Goal: Browse casually: Explore the website without a specific task or goal

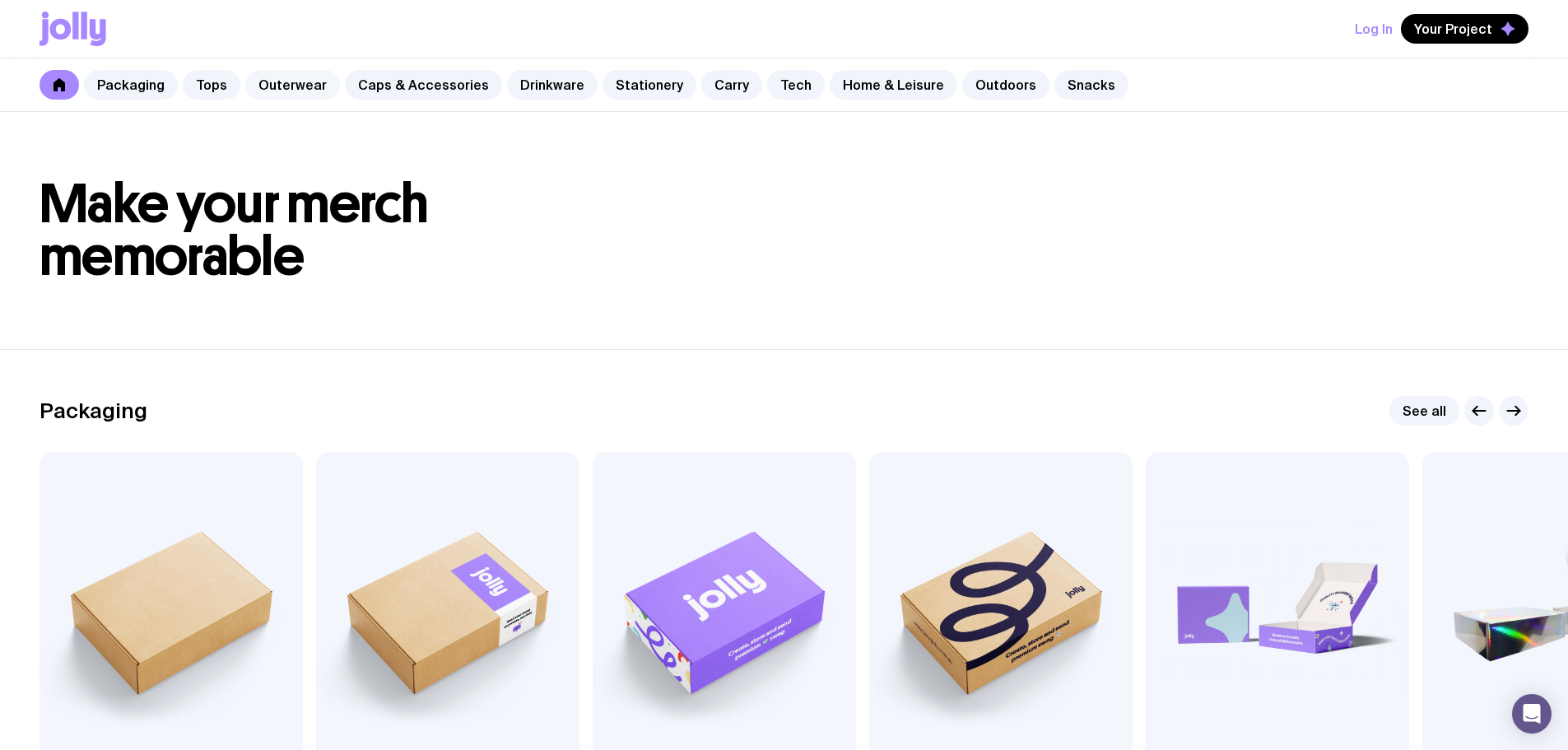
click at [256, 93] on link "Outerwear" at bounding box center [293, 85] width 95 height 30
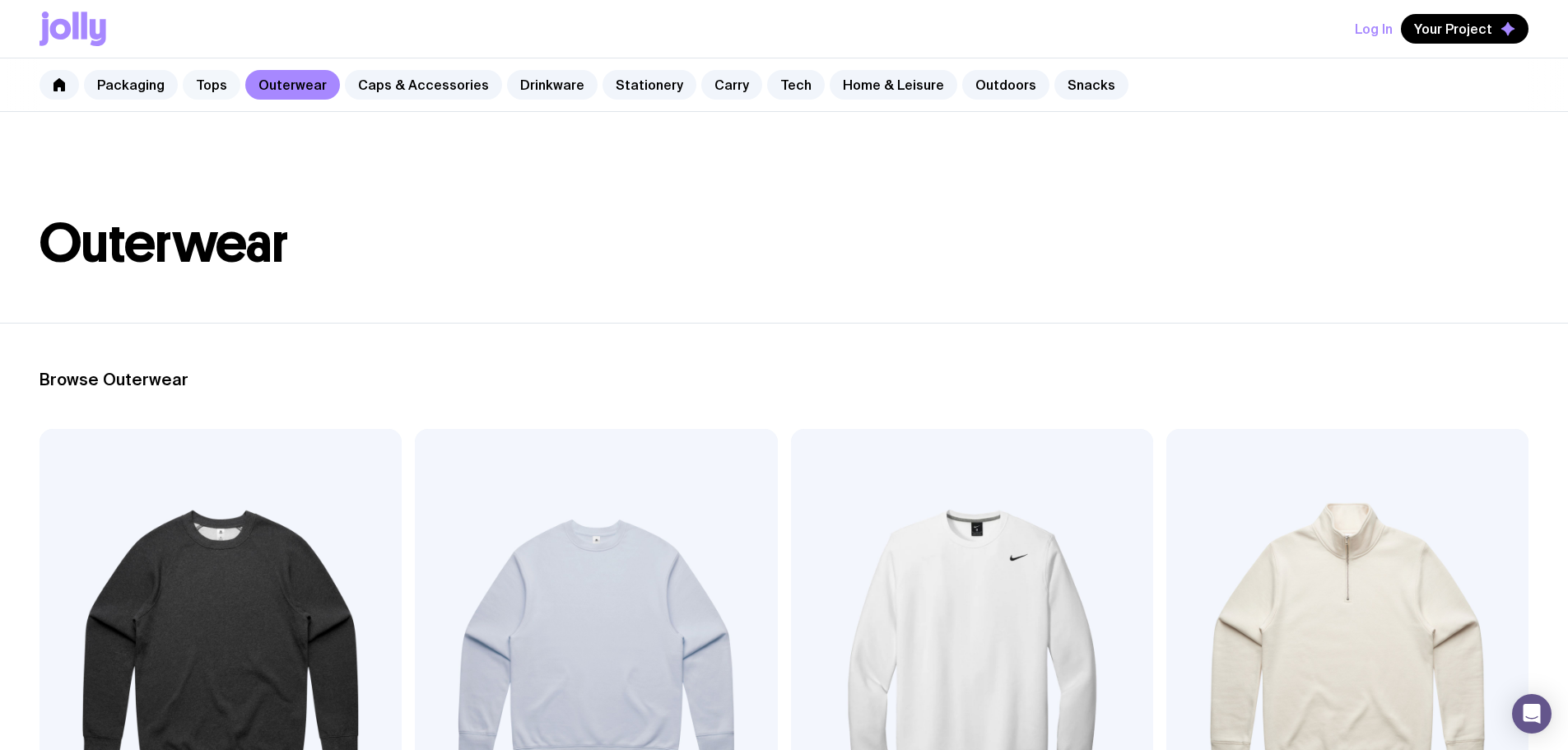
click at [212, 85] on link "Tops" at bounding box center [212, 85] width 58 height 30
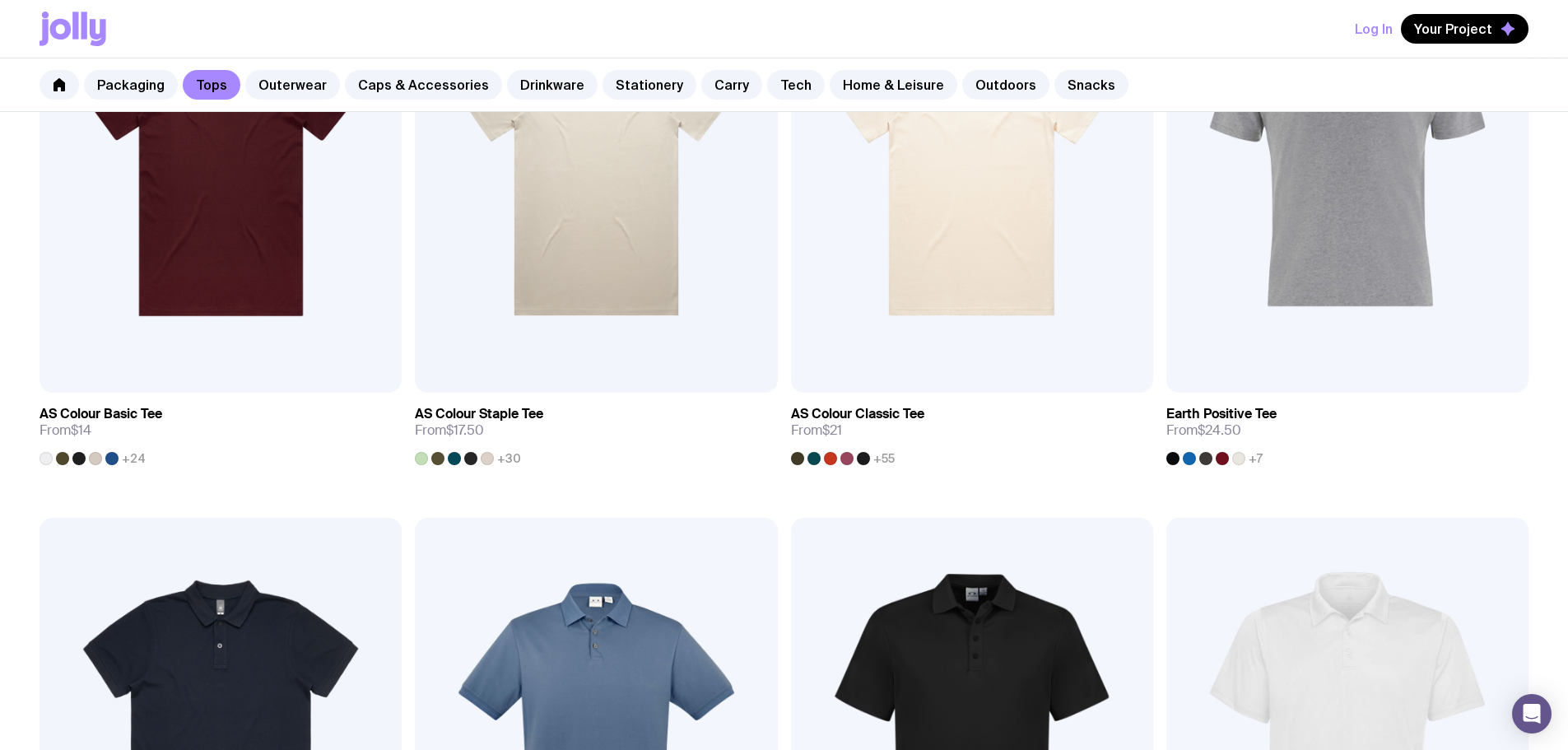
scroll to position [494, 0]
